Goal: Task Accomplishment & Management: Manage account settings

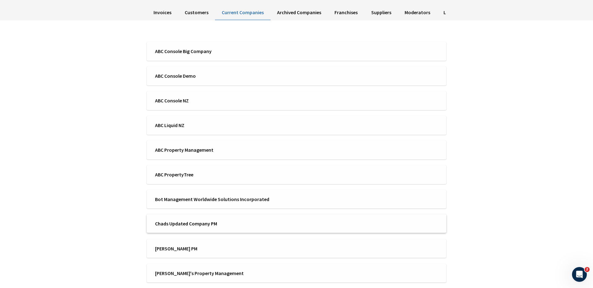
scroll to position [54, 0]
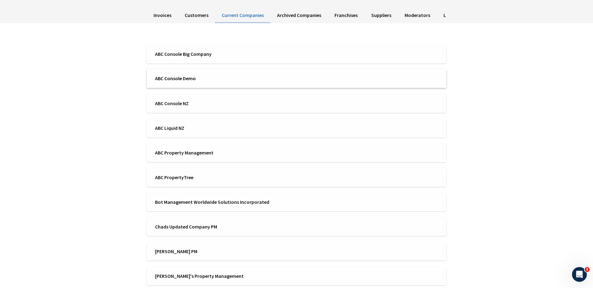
click at [239, 78] on span "ABC Console Demo" at bounding box center [223, 78] width 137 height 7
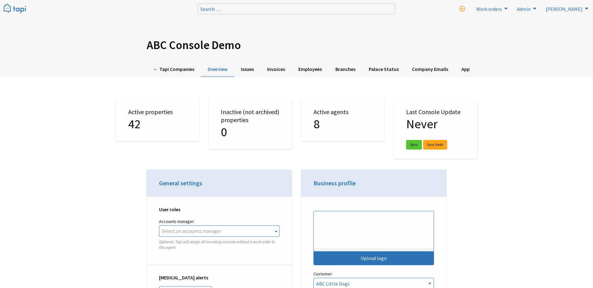
select select "TAPI"
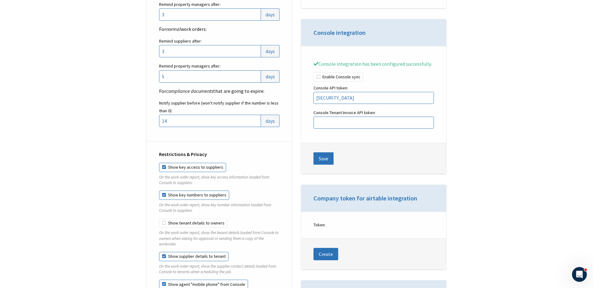
scroll to position [802, 0]
click at [412, 105] on input "[SECURITY_DATA]" at bounding box center [373, 99] width 120 height 12
click at [420, 101] on input "[SECURITY_DATA]" at bounding box center [373, 99] width 120 height 12
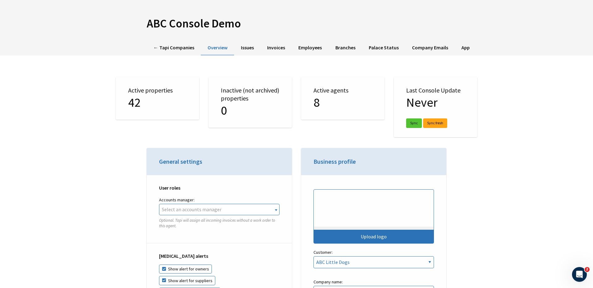
scroll to position [0, 0]
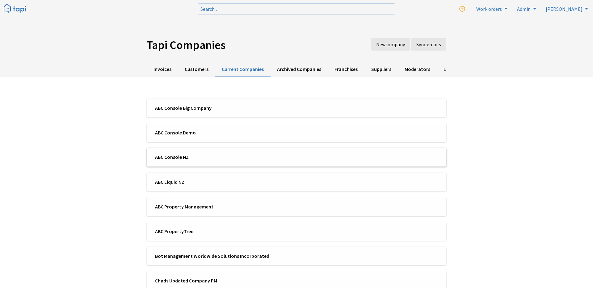
scroll to position [54, 0]
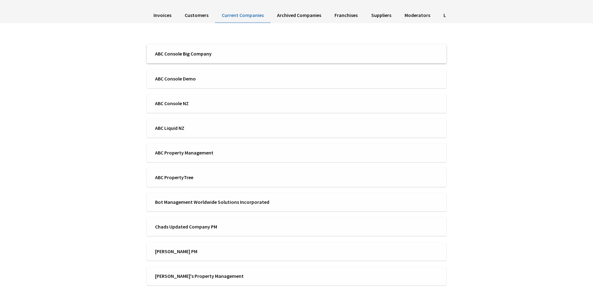
click at [303, 56] on div "ABC Console Big Company" at bounding box center [296, 53] width 293 height 7
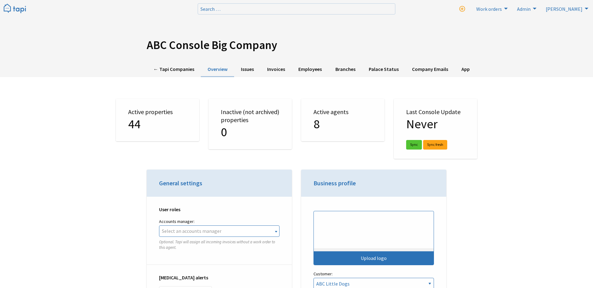
select select "TAPI"
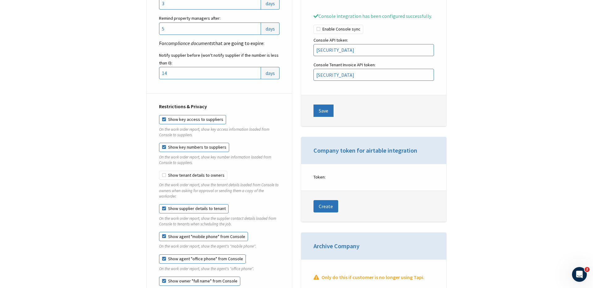
scroll to position [840, 0]
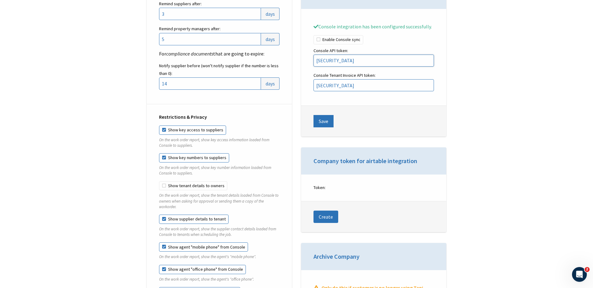
click at [325, 61] on input "eyJhbGciOiJSUzI1NiJ9.eyJhcGlfa2V5IjoiZWI3N2RiMWYtNjQyMi00MDA3LWJhZjItZjY5YTU2OW…" at bounding box center [373, 61] width 120 height 12
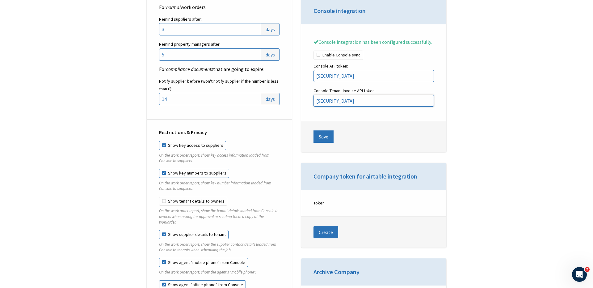
click at [371, 105] on input "eyJhbGciOiJSUzI1NiJ9.eyJhcGlfa2V5IjoiNzA4YmM0N2UtMzMxNi00YjQzLWJlZmYtZjQ0YWE1Yz…" at bounding box center [373, 101] width 120 height 12
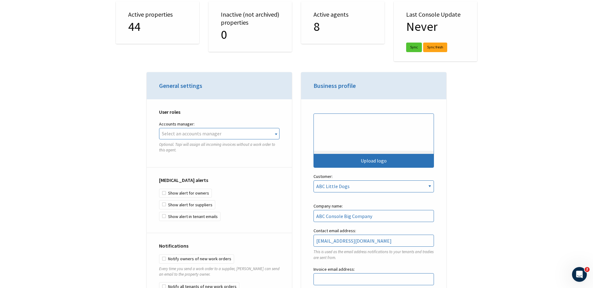
scroll to position [0, 0]
